Goal: Task Accomplishment & Management: Manage account settings

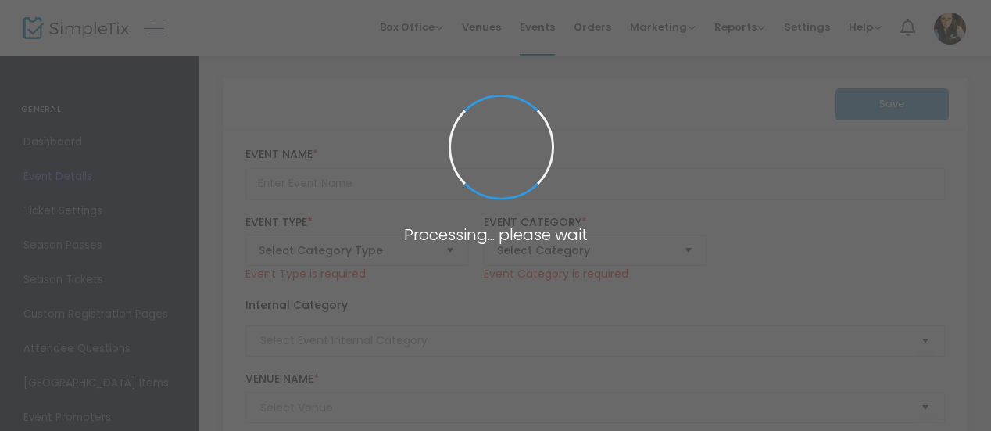
type input "Cocktail Contest - Tequila Edition"
type textarea "Cocktail Competition – Tequila EditionGet ready for a spirited showdown! The Te…"
type input "Buy Tickets"
type input "Twinsbbqo"
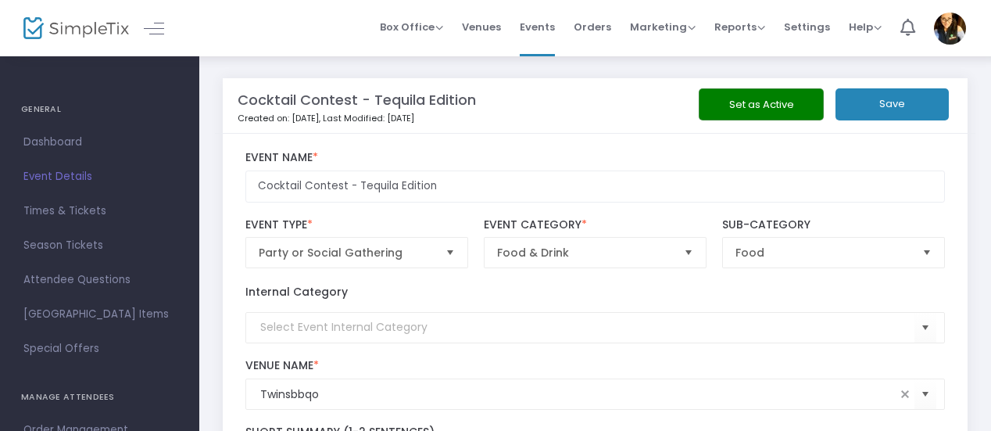
click at [73, 23] on img at bounding box center [76, 28] width 106 height 23
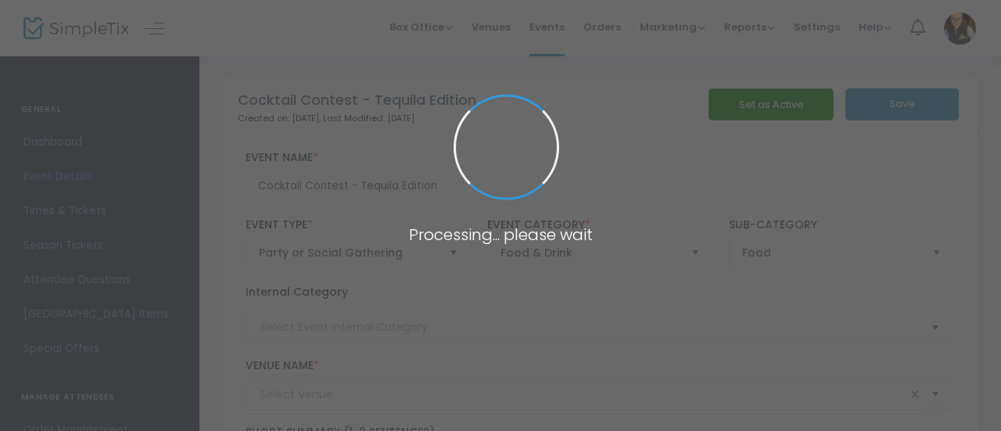
type input "Twinsbbqo"
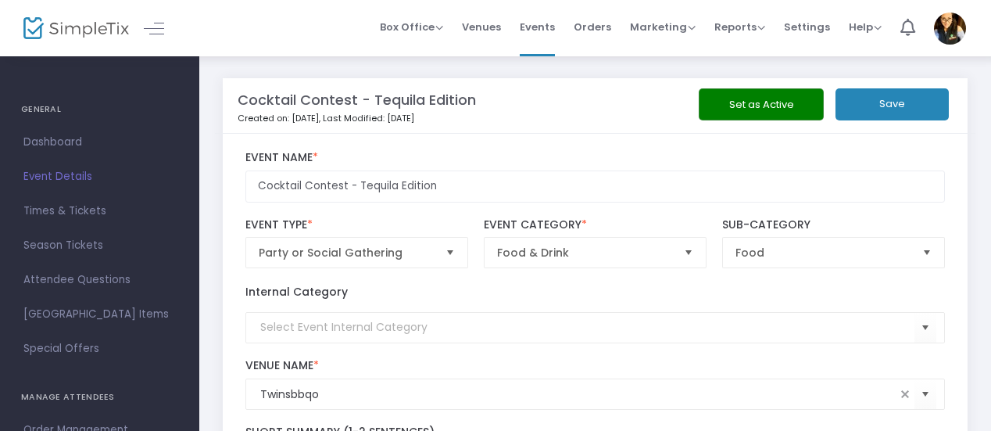
click at [75, 34] on img at bounding box center [76, 28] width 106 height 23
